Goal: Task Accomplishment & Management: Complete application form

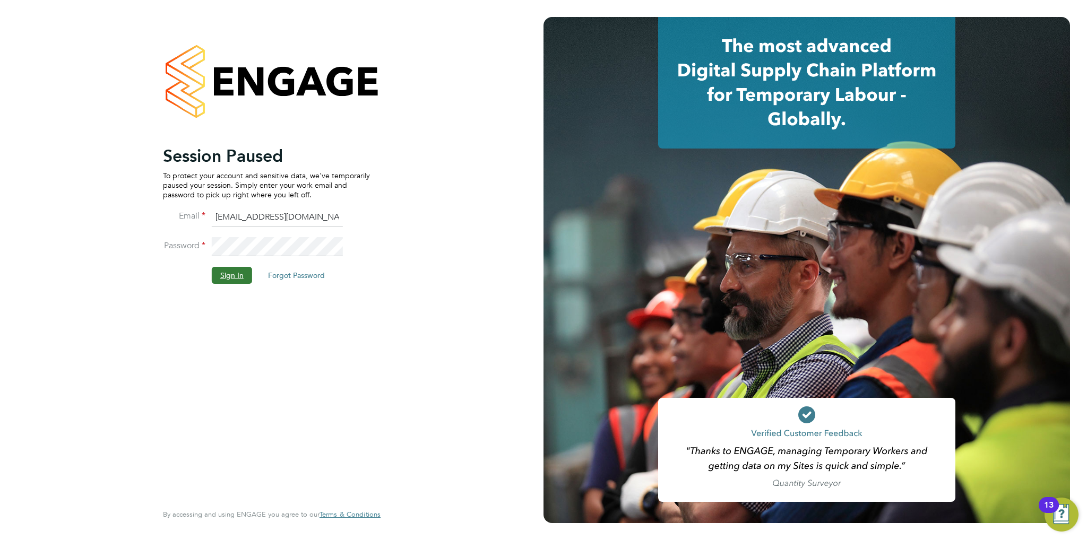
click at [230, 274] on button "Sign In" at bounding box center [232, 275] width 40 height 17
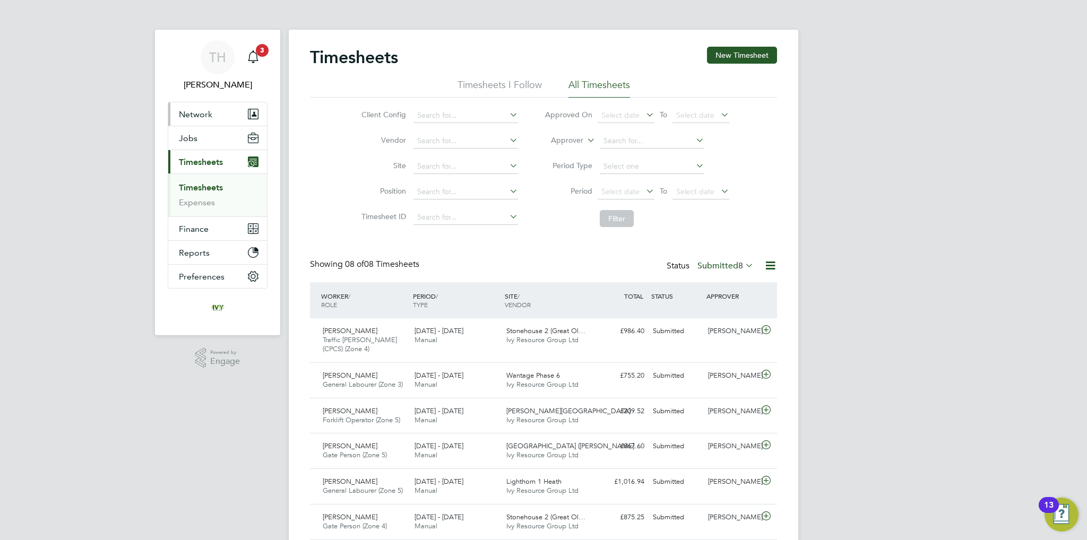
click at [202, 118] on span "Network" at bounding box center [195, 114] width 33 height 10
click at [206, 138] on button "Jobs" at bounding box center [217, 137] width 99 height 23
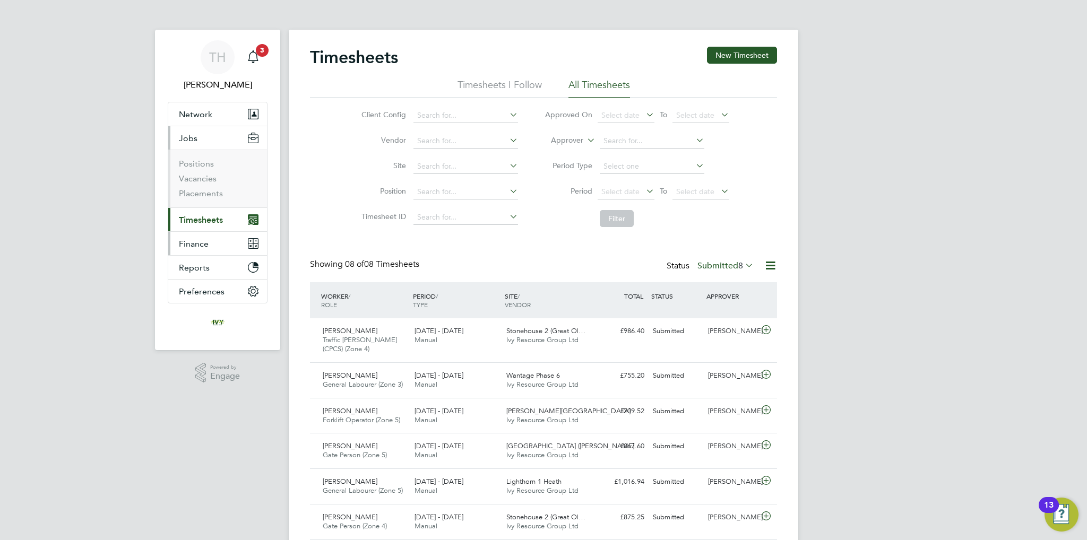
click at [210, 241] on button "Finance" at bounding box center [217, 243] width 99 height 23
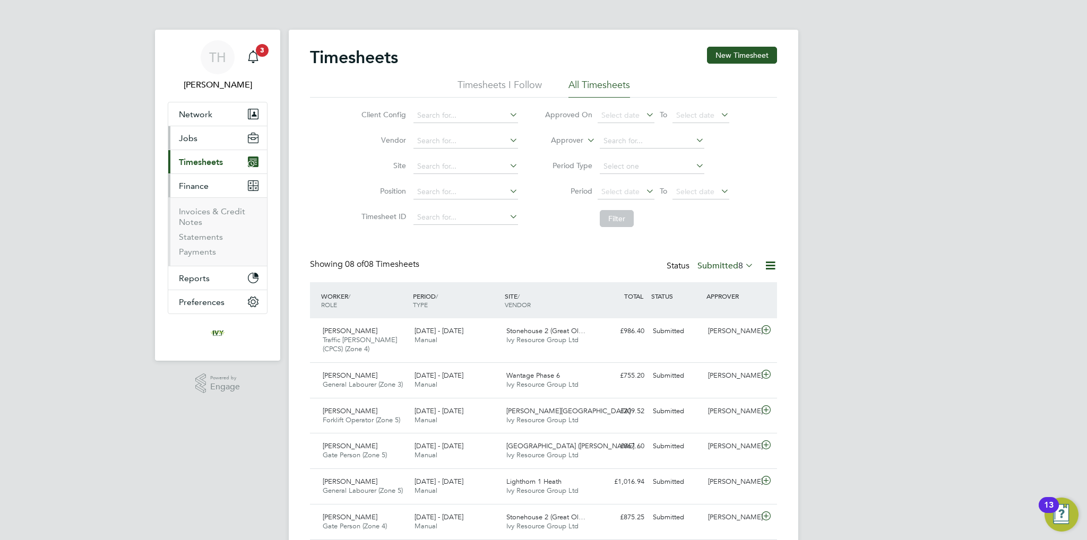
click at [201, 145] on button "Jobs" at bounding box center [217, 137] width 99 height 23
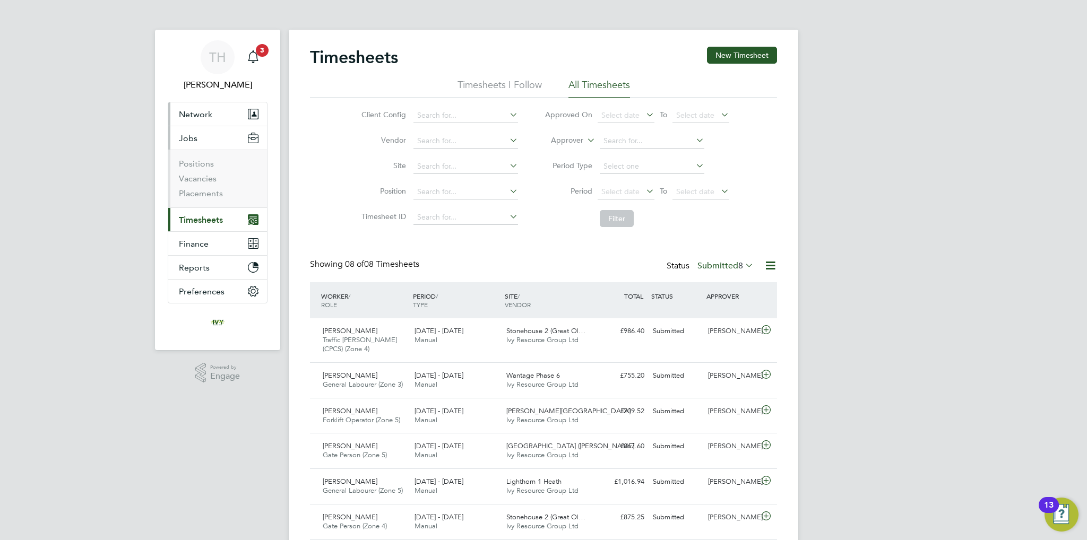
click at [208, 117] on span "Network" at bounding box center [195, 114] width 33 height 10
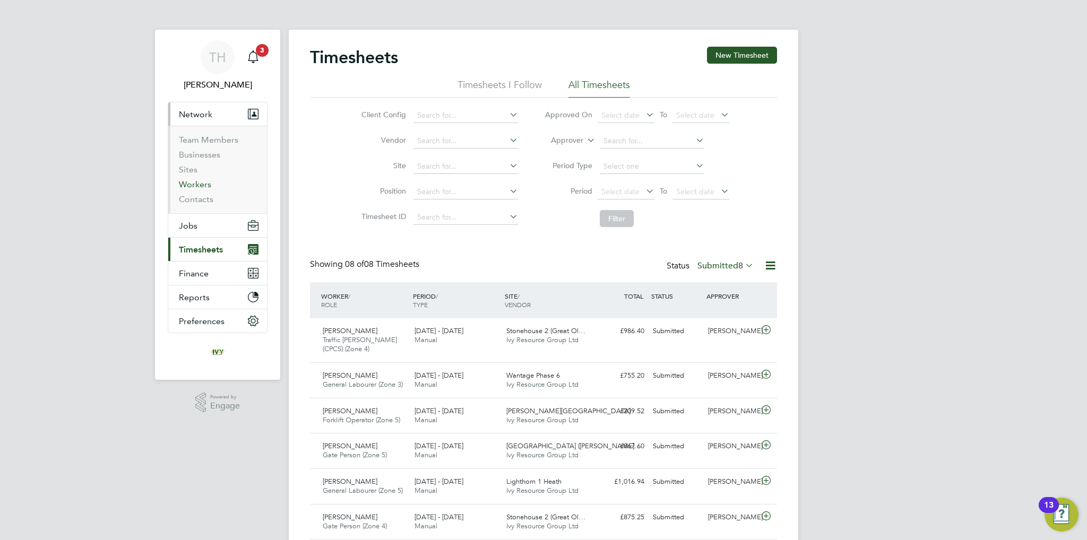
click at [194, 185] on link "Workers" at bounding box center [195, 184] width 32 height 10
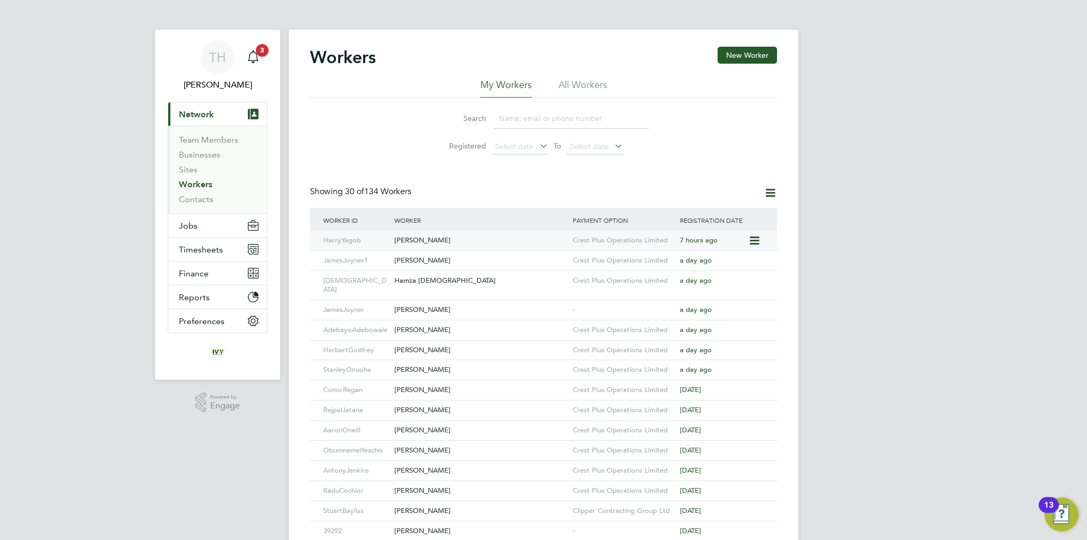
click at [754, 239] on icon at bounding box center [753, 241] width 11 height 13
click at [472, 240] on div "Harry Yagob" at bounding box center [481, 241] width 178 height 20
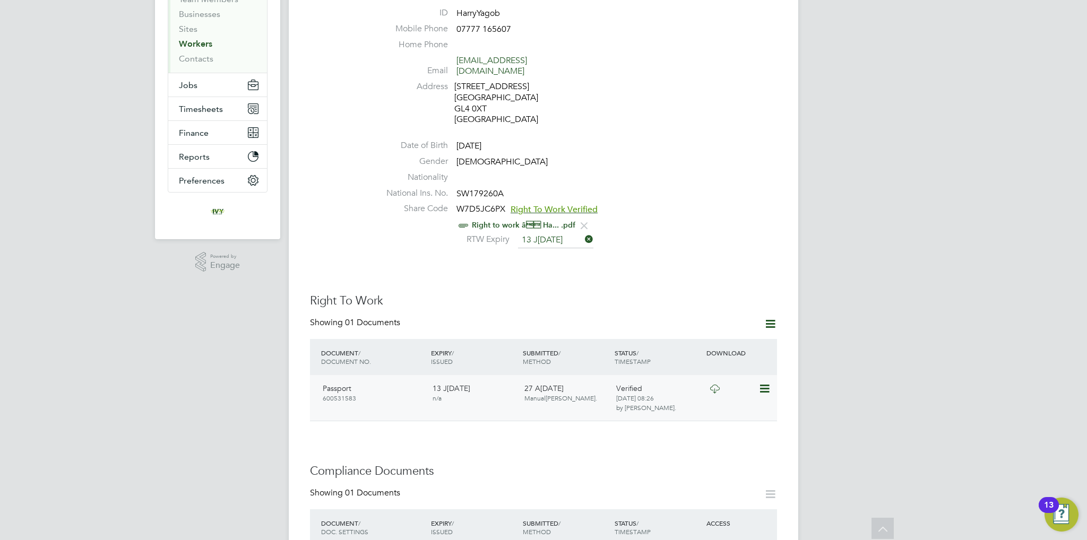
scroll to position [159, 0]
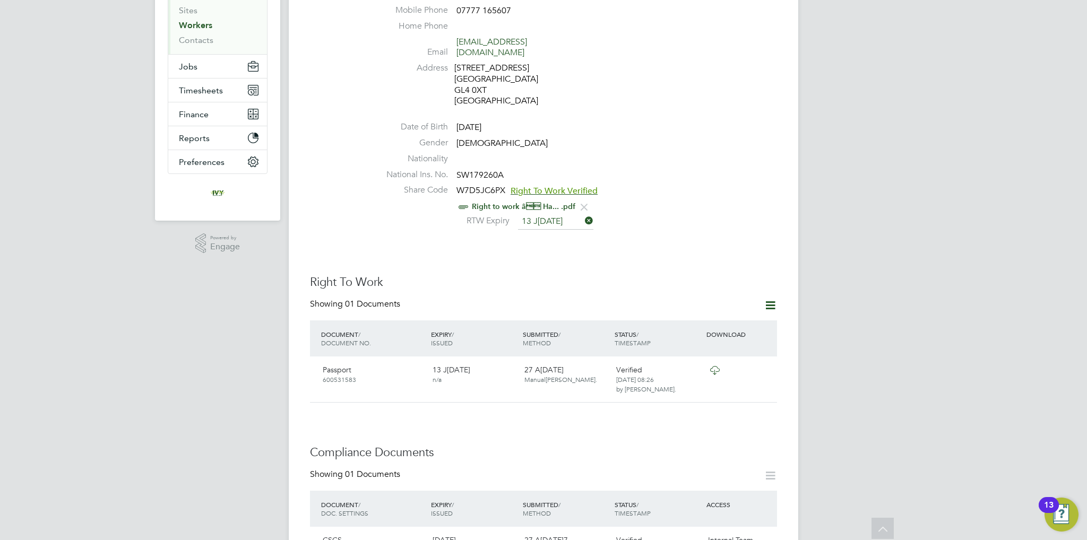
click at [766, 299] on icon at bounding box center [770, 305] width 13 height 13
click at [699, 315] on li "Add Right To Work Document" at bounding box center [712, 319] width 128 height 15
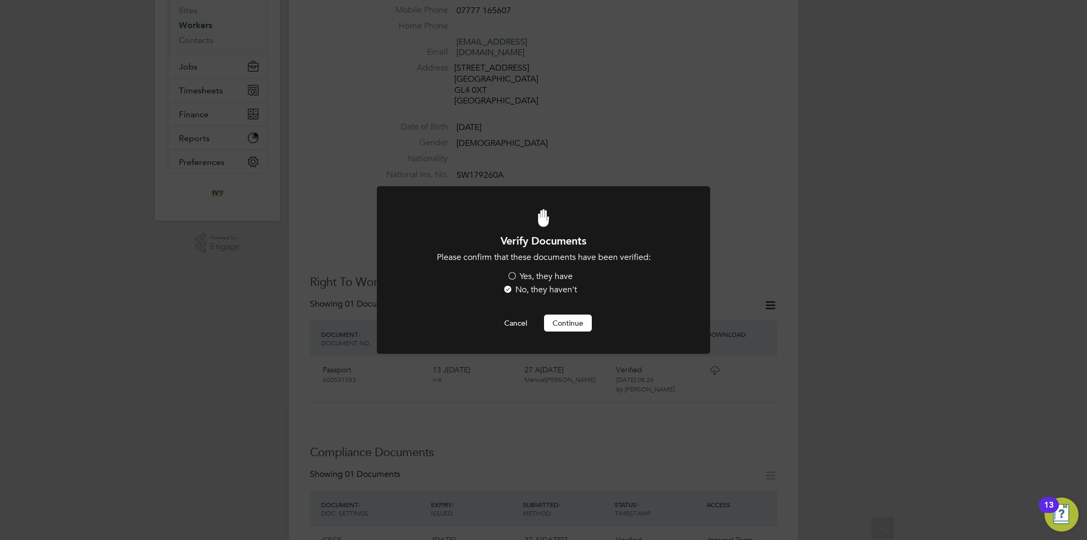
scroll to position [0, 0]
click at [543, 279] on label "Yes, they have" at bounding box center [540, 276] width 66 height 11
click at [0, 0] on input "Yes, they have" at bounding box center [0, 0] width 0 height 0
click at [574, 323] on button "Continue" at bounding box center [568, 323] width 48 height 17
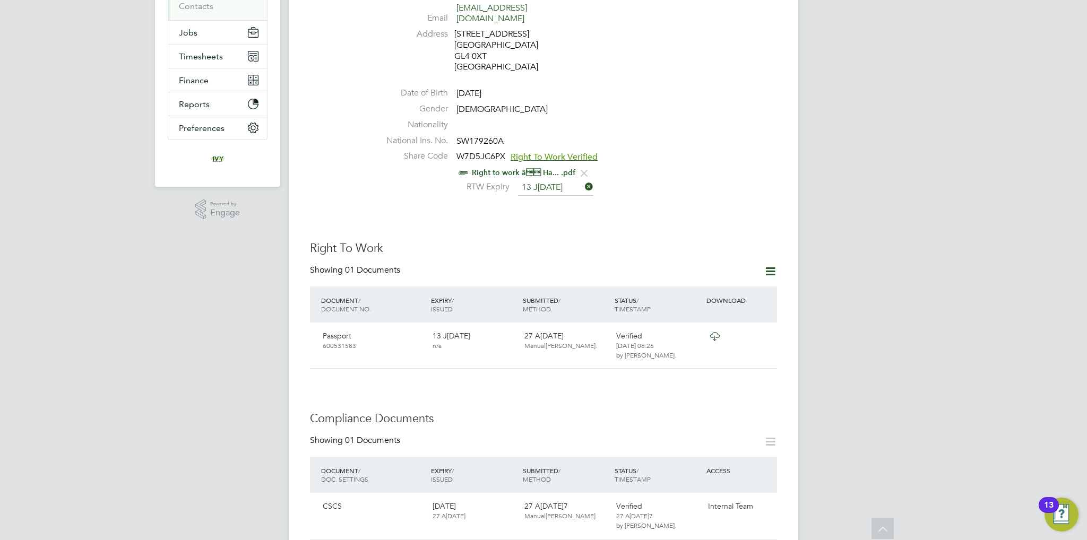
scroll to position [212, 0]
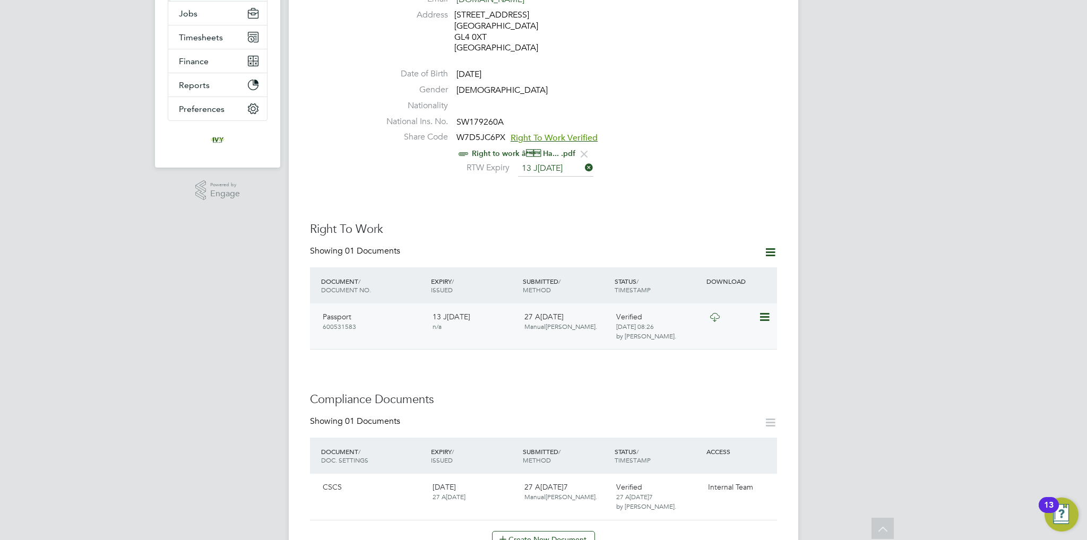
click at [760, 311] on icon at bounding box center [763, 317] width 11 height 13
click at [624, 342] on div "Worker Details Unfollow HY Harry Yagob m: 07777 165607 Personal Details ID Harr…" at bounding box center [543, 411] width 467 height 1154
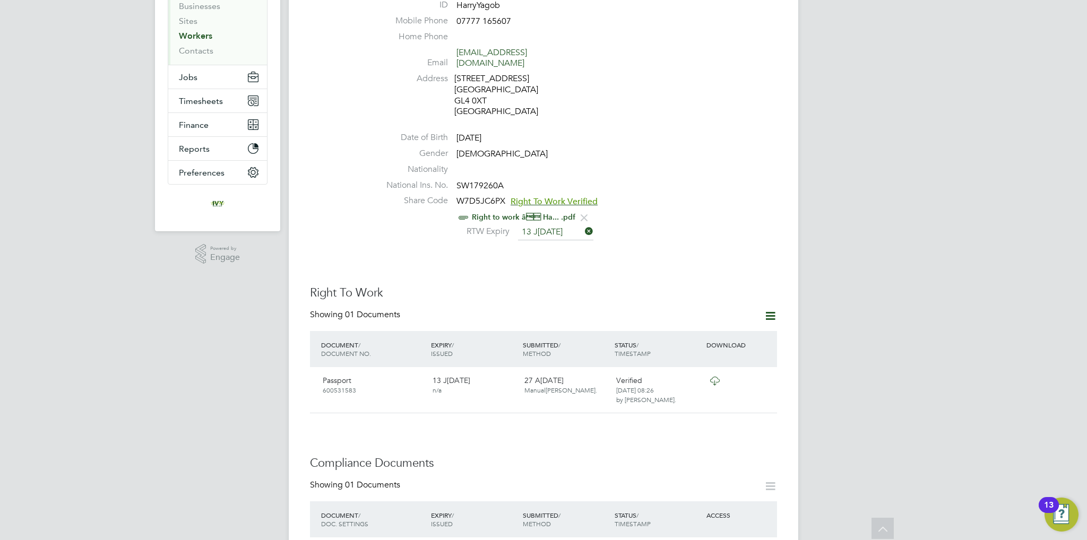
scroll to position [106, 0]
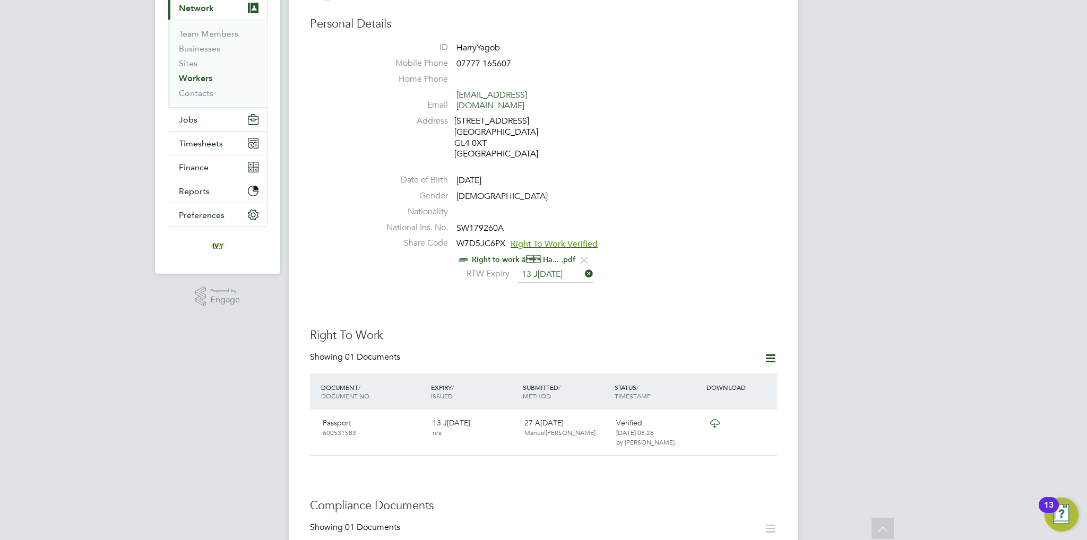
click at [775, 352] on icon at bounding box center [770, 358] width 13 height 13
click at [694, 370] on li "Add Right To Work Document" at bounding box center [712, 372] width 128 height 15
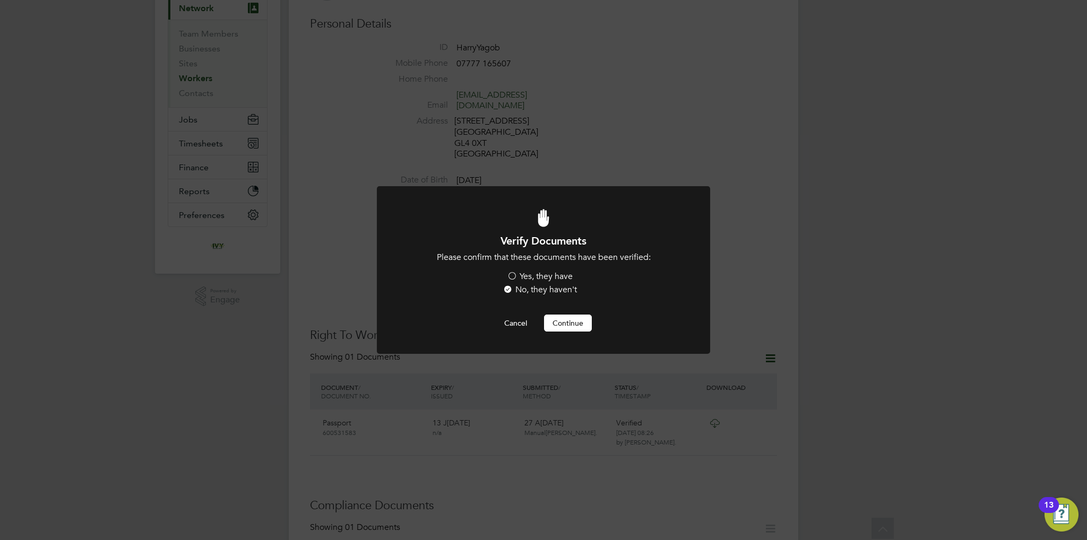
scroll to position [0, 0]
click at [535, 272] on label "Yes, they have" at bounding box center [540, 276] width 66 height 11
click at [0, 0] on input "Yes, they have" at bounding box center [0, 0] width 0 height 0
click at [585, 325] on button "Continue" at bounding box center [568, 323] width 48 height 17
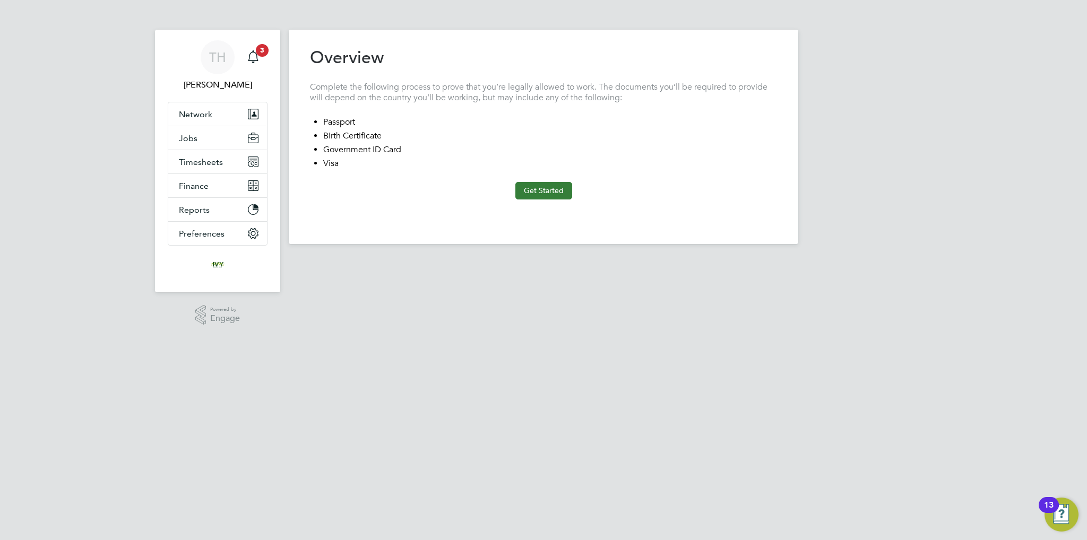
click at [531, 185] on button "Get Started" at bounding box center [543, 190] width 57 height 17
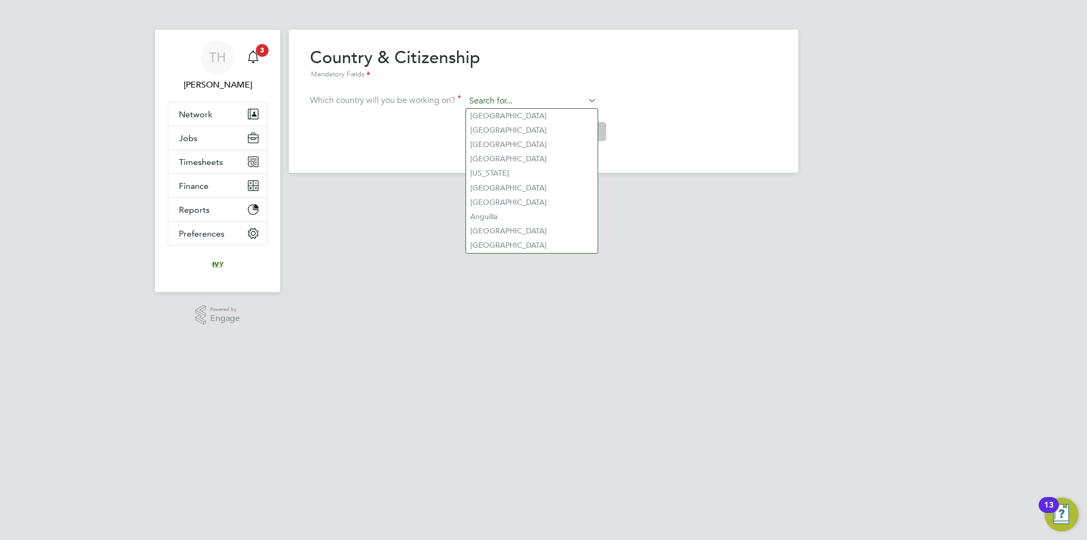
click at [520, 102] on input at bounding box center [530, 101] width 131 height 16
click at [445, 95] on label "Which country will you be working on?" at bounding box center [385, 100] width 151 height 11
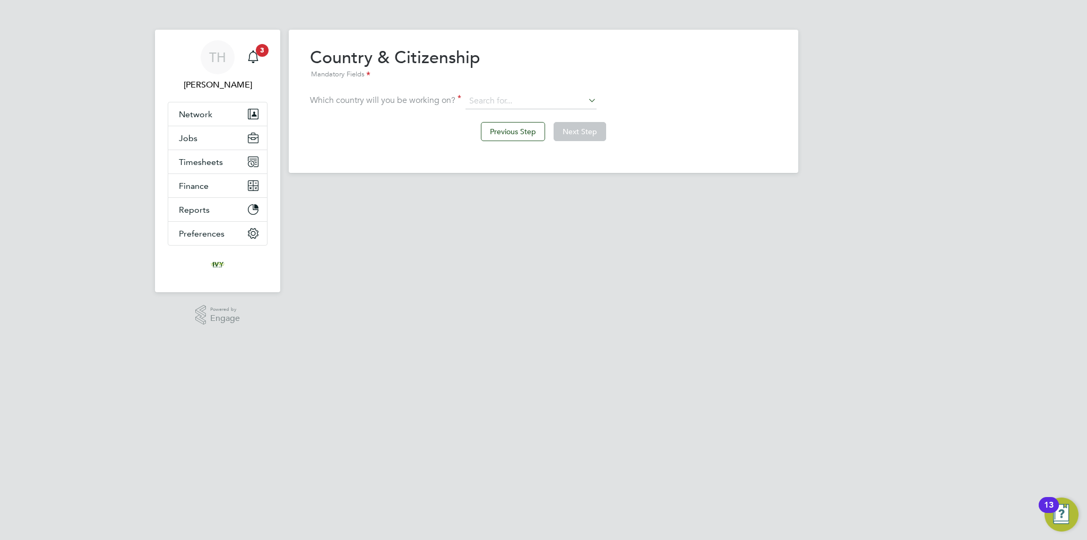
click at [393, 146] on div "Previous Step Next Step" at bounding box center [543, 130] width 467 height 42
click at [515, 101] on input at bounding box center [530, 101] width 131 height 16
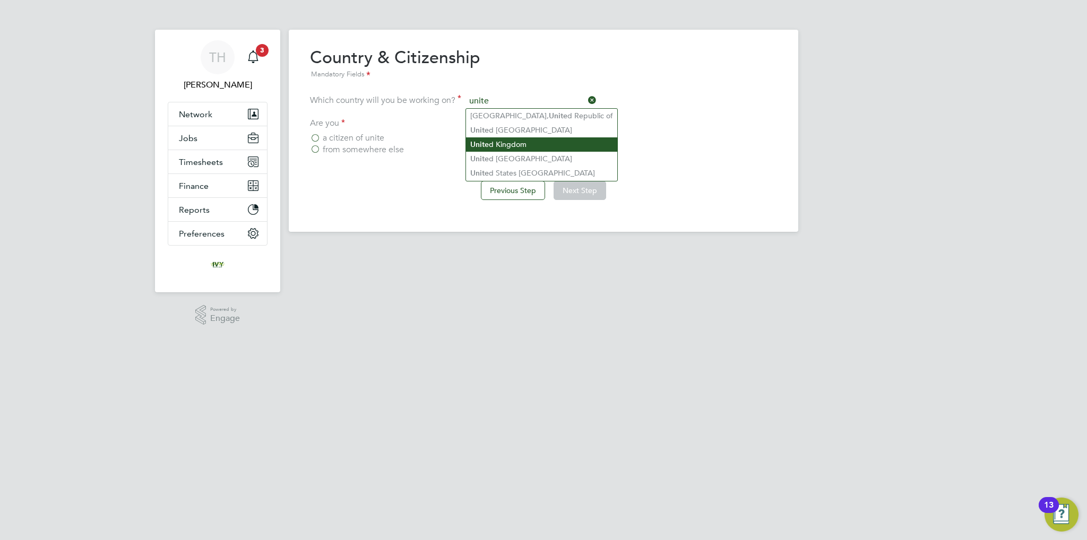
click at [531, 147] on li "Unite d Kingdom" at bounding box center [541, 144] width 151 height 14
type input "[GEOGRAPHIC_DATA]"
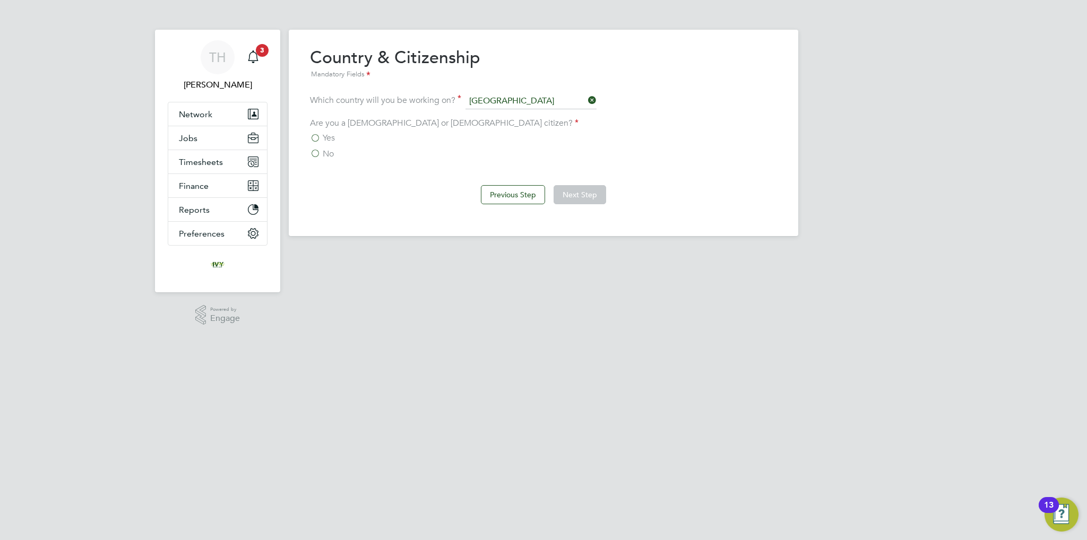
click at [324, 151] on span "No" at bounding box center [328, 154] width 11 height 11
click at [0, 0] on input "No" at bounding box center [0, 0] width 0 height 0
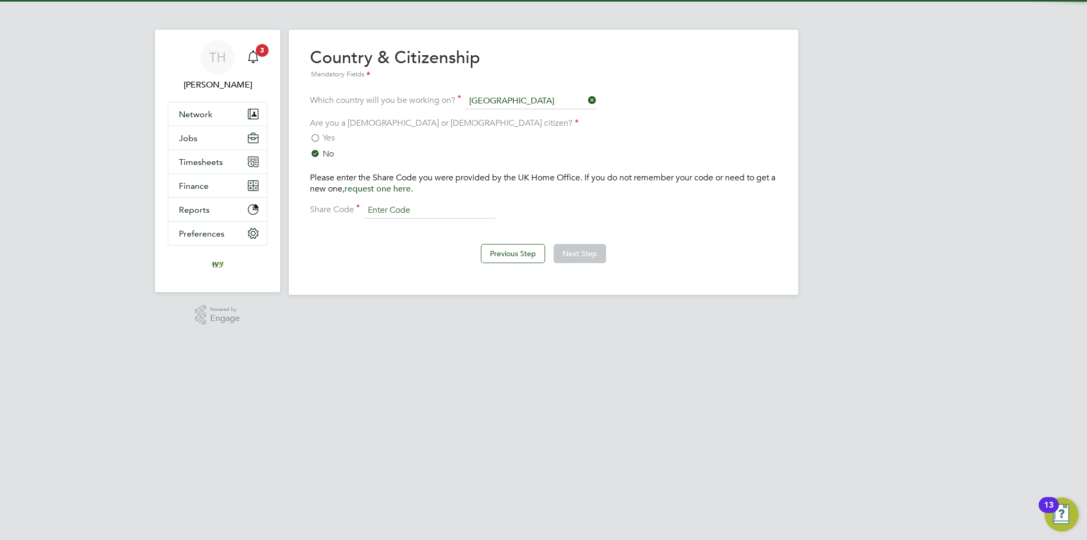
click at [429, 211] on input at bounding box center [429, 211] width 131 height 16
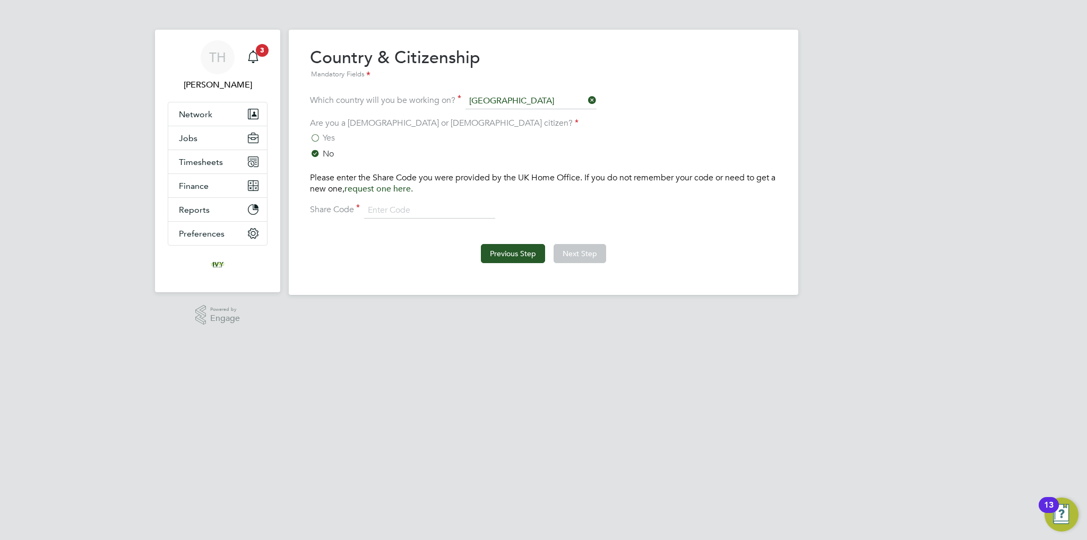
type input "WEXDSX4EG"
click at [559, 252] on button "Next Step" at bounding box center [580, 253] width 53 height 19
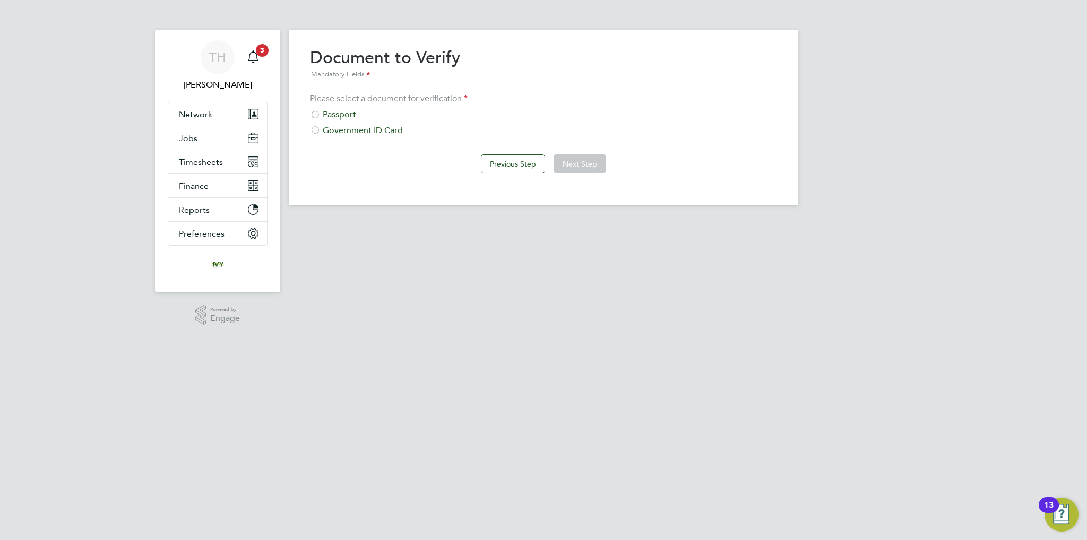
click at [380, 134] on div "Government ID Card" at bounding box center [543, 130] width 467 height 11
click at [596, 159] on button "Next Step" at bounding box center [580, 163] width 53 height 19
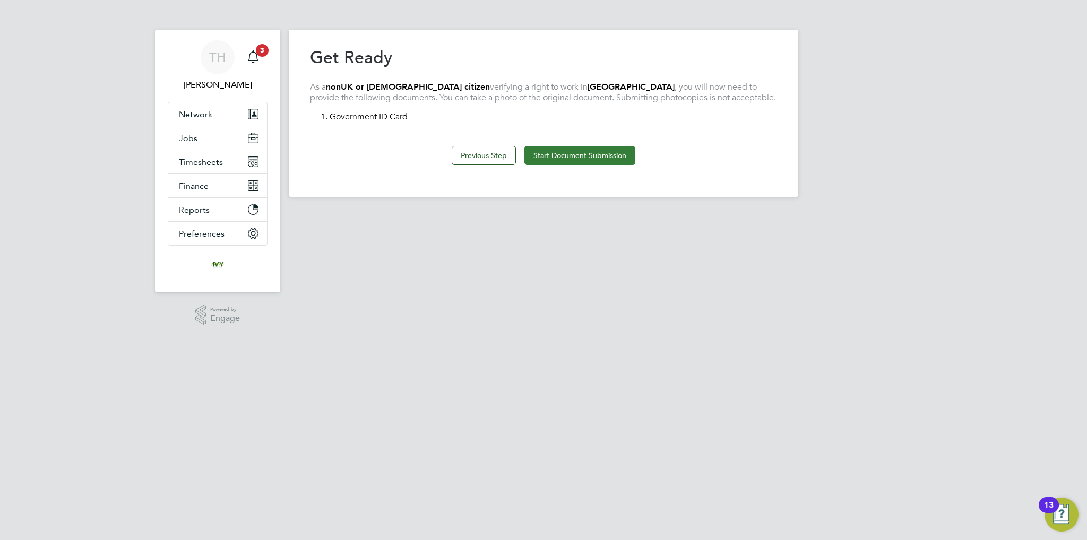
click at [563, 153] on button "Start Document Submission" at bounding box center [579, 155] width 111 height 19
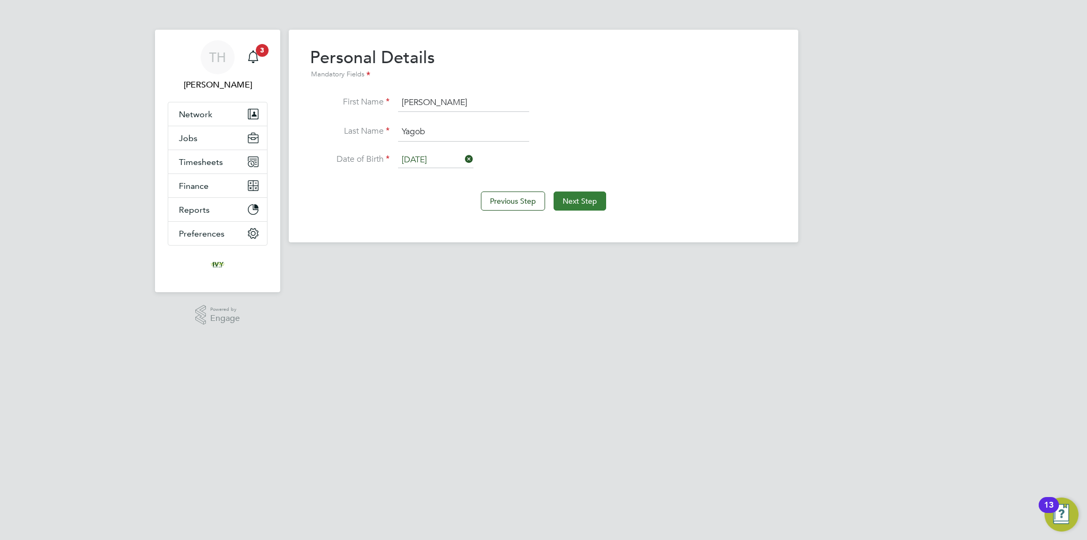
click at [586, 195] on button "Next Step" at bounding box center [580, 201] width 53 height 19
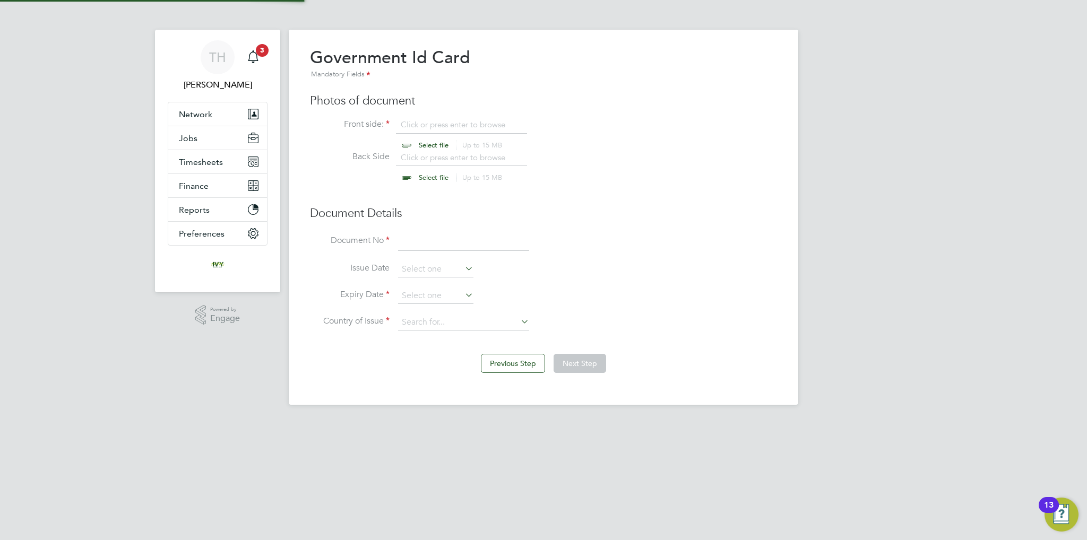
scroll to position [14, 132]
